Goal: Communication & Community: Participate in discussion

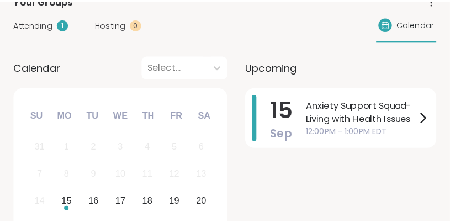
scroll to position [154, 0]
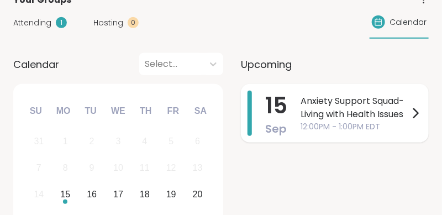
click at [356, 117] on span "Anxiety Support Squad- Living with Health Issues" at bounding box center [355, 107] width 108 height 27
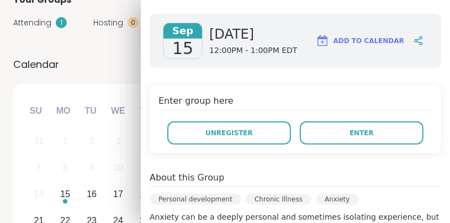
scroll to position [177, 0]
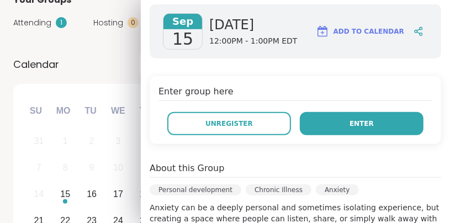
click at [367, 120] on button "Enter" at bounding box center [362, 123] width 124 height 23
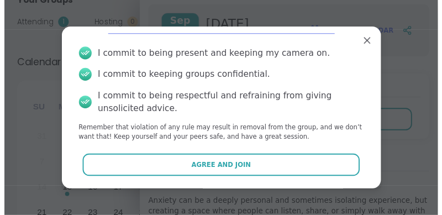
scroll to position [33, 0]
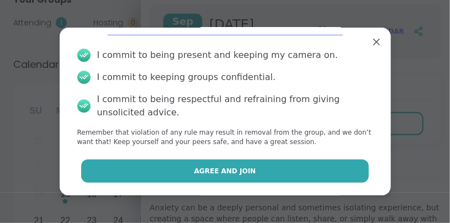
click at [293, 169] on button "Agree and Join" at bounding box center [225, 171] width 288 height 23
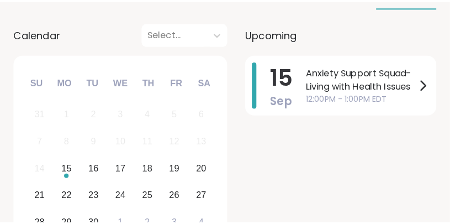
scroll to position [198, 0]
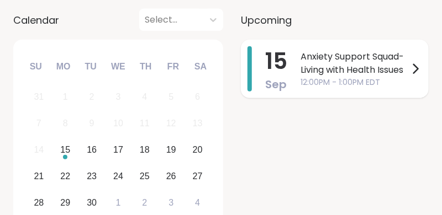
click at [368, 66] on span "Anxiety Support Squad- Living with Health Issues" at bounding box center [355, 63] width 108 height 27
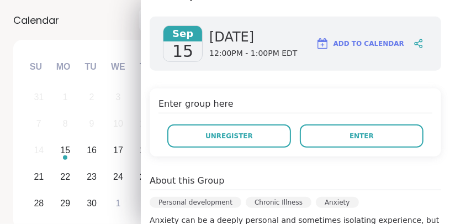
scroll to position [177, 0]
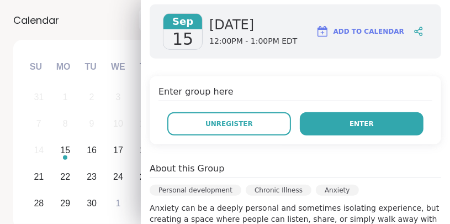
click at [341, 129] on button "Enter" at bounding box center [362, 123] width 124 height 23
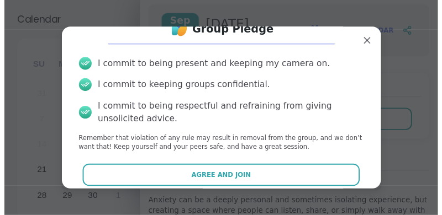
scroll to position [32, 0]
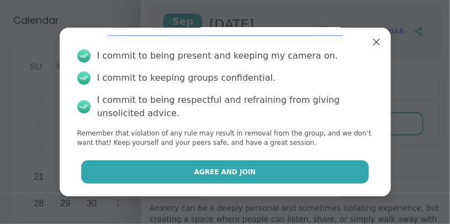
click at [259, 171] on button "Agree and Join" at bounding box center [225, 171] width 288 height 23
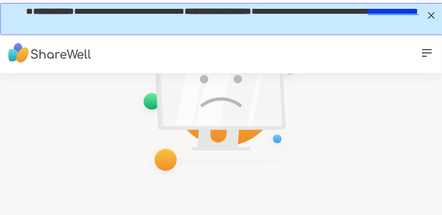
click at [367, 14] on link "**********" at bounding box center [392, 10] width 50 height 8
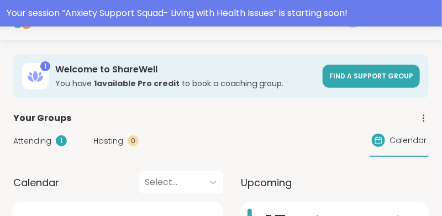
scroll to position [66, 0]
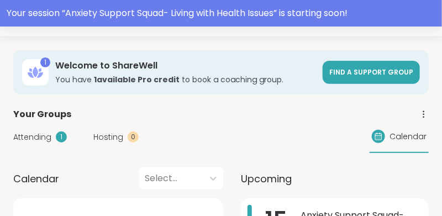
click at [29, 138] on span "Attending" at bounding box center [32, 137] width 38 height 12
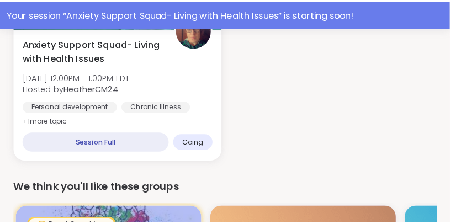
scroll to position [243, 0]
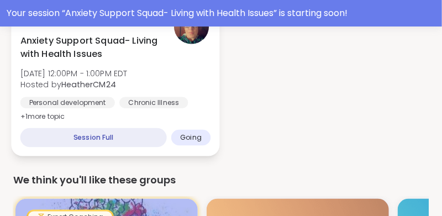
click at [187, 139] on span "Going" at bounding box center [191, 137] width 22 height 9
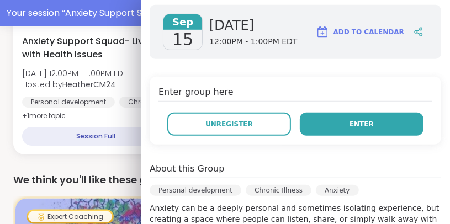
scroll to position [177, 0]
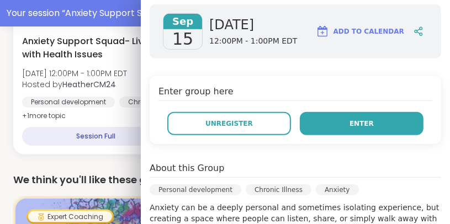
click at [353, 122] on span "Enter" at bounding box center [362, 124] width 24 height 10
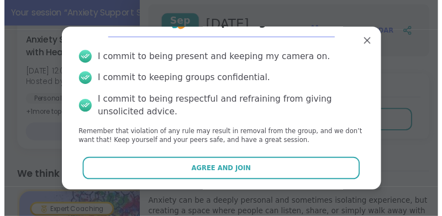
scroll to position [31, 0]
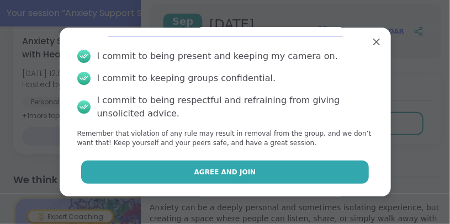
click at [257, 175] on button "Agree and Join" at bounding box center [225, 172] width 288 height 23
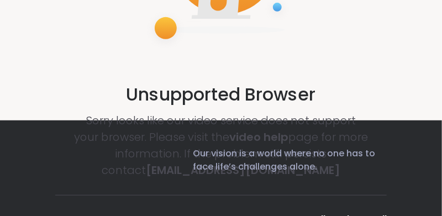
scroll to position [133, 0]
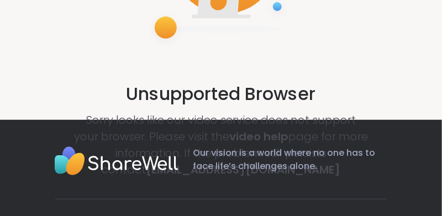
click at [406, 79] on div "Unsupported Browser Sorry looks like our video service does not support your br…" at bounding box center [221, 21] width 442 height 161
